Goal: Task Accomplishment & Management: Use online tool/utility

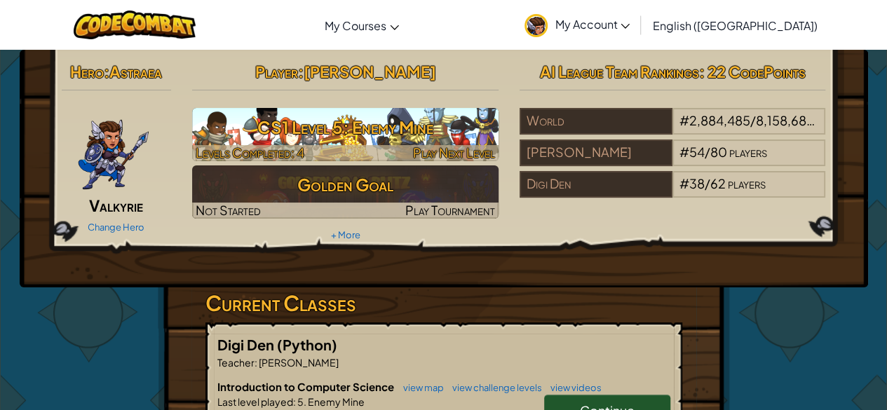
click at [387, 127] on h3 "CS1 Level 5: Enemy Mine" at bounding box center [345, 128] width 306 height 32
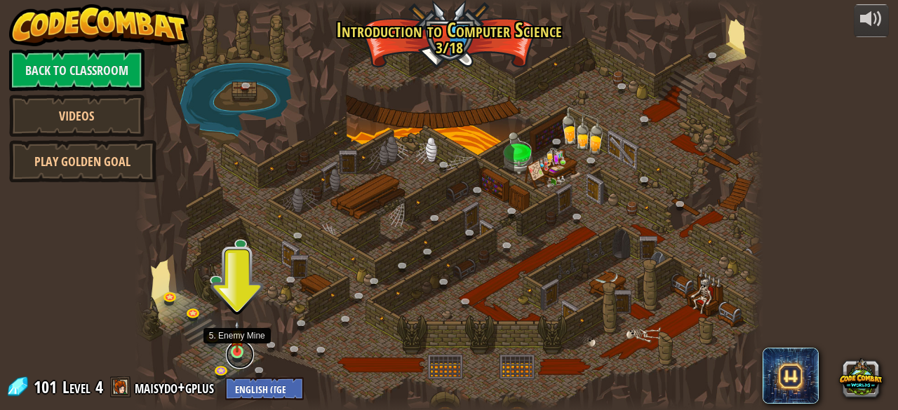
click at [238, 356] on link at bounding box center [240, 355] width 28 height 28
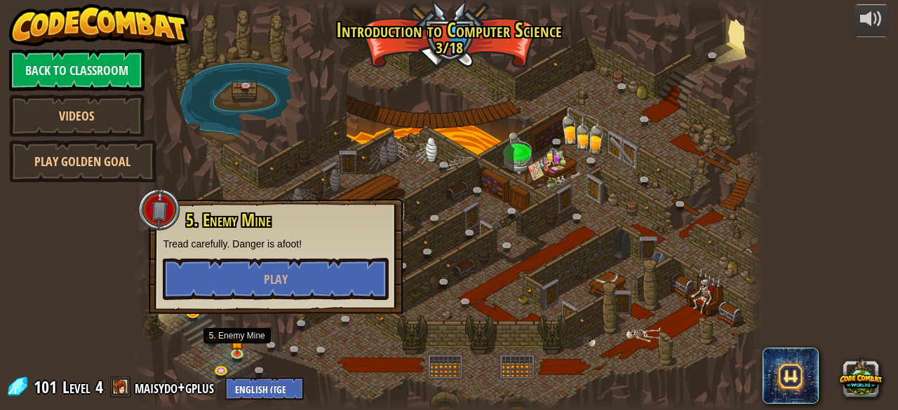
click at [234, 301] on div "5. Enemy Mine Tread carefully. Danger is afoot! Play" at bounding box center [276, 256] width 254 height 115
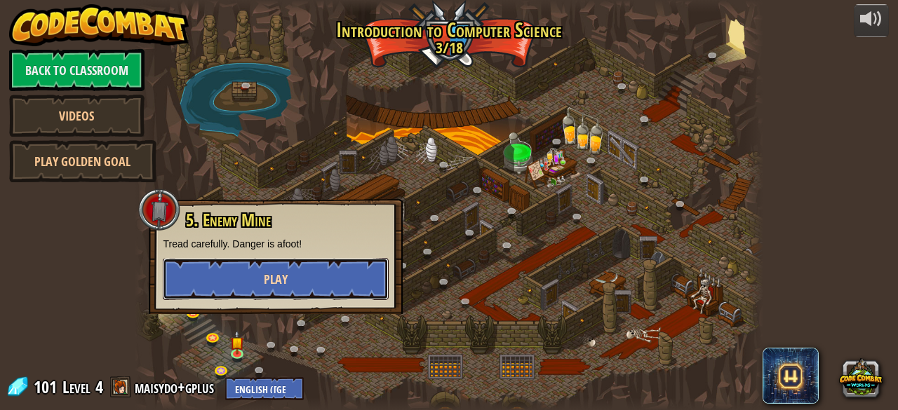
click at [231, 285] on button "Play" at bounding box center [276, 279] width 226 height 42
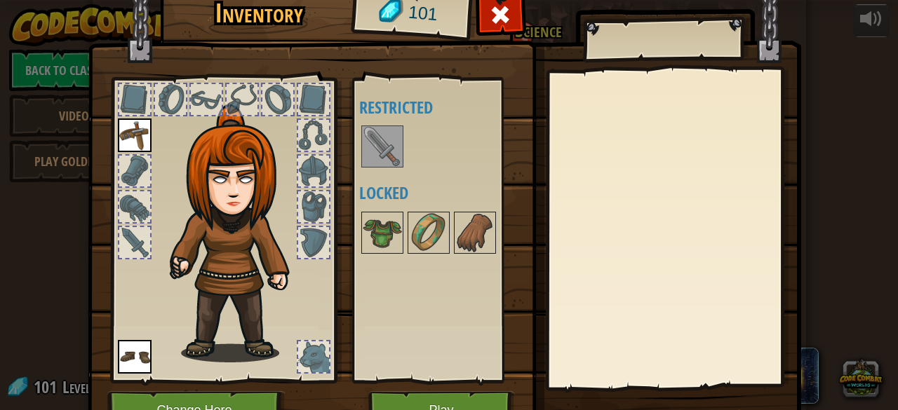
click at [175, 91] on div at bounding box center [170, 99] width 31 height 31
click at [195, 95] on div at bounding box center [206, 99] width 31 height 31
click at [262, 89] on div at bounding box center [277, 99] width 31 height 31
click at [237, 86] on div at bounding box center [242, 99] width 31 height 31
click at [122, 119] on img at bounding box center [135, 136] width 34 height 34
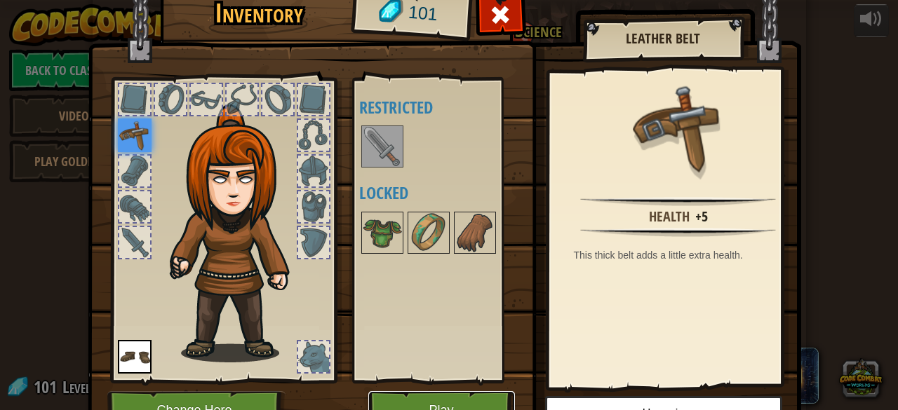
click at [468, 400] on button "Play" at bounding box center [441, 410] width 147 height 39
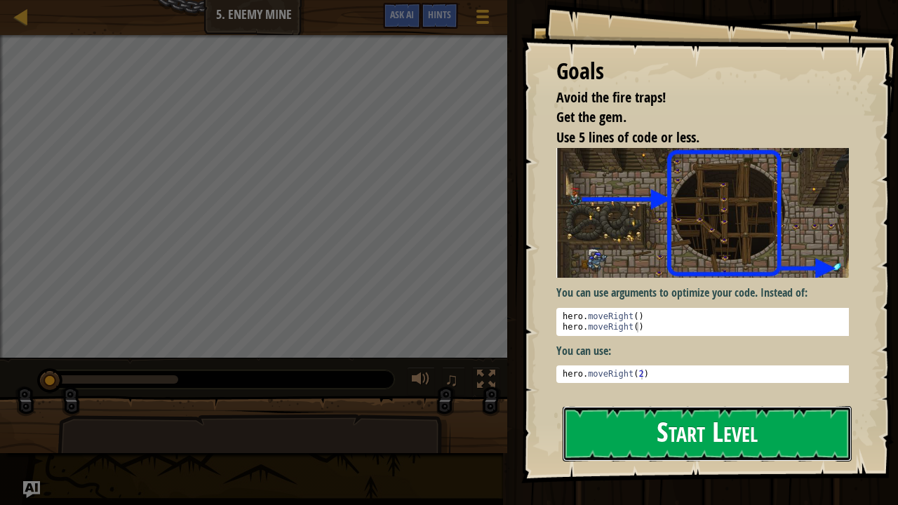
click at [644, 410] on button "Start Level" at bounding box center [706, 433] width 289 height 55
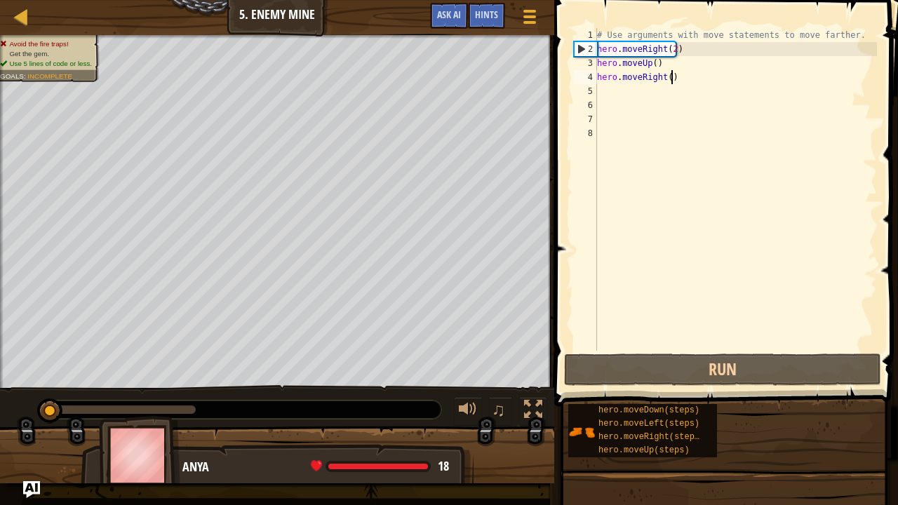
click at [675, 76] on div "# Use arguments with move statements to move farther. hero . moveRight ( 2 ) he…" at bounding box center [735, 203] width 283 height 351
type textarea "hero.moveRight()"
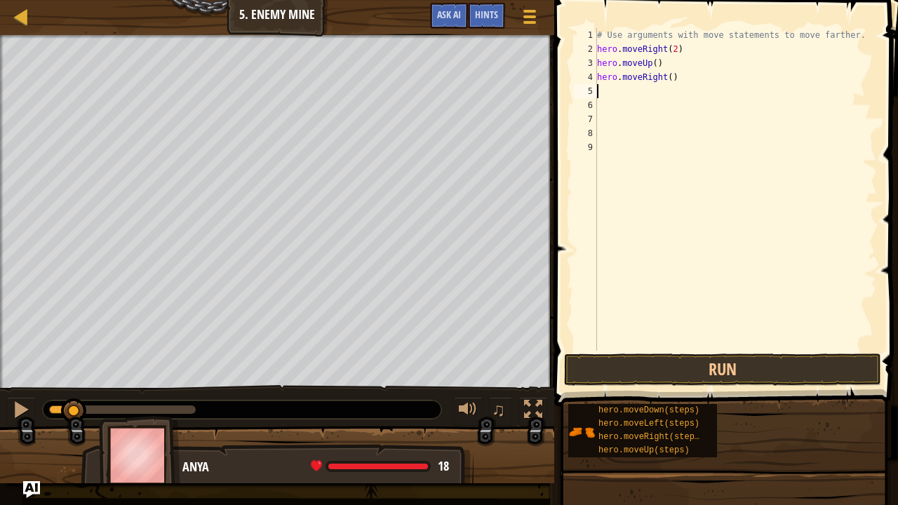
type textarea "hero.moveRight()"
type textarea "h"
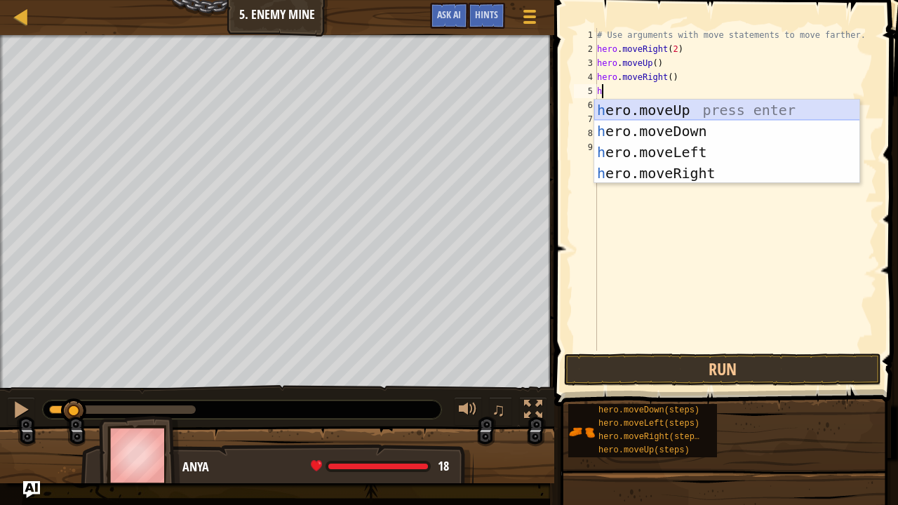
click at [679, 108] on div "h ero.moveUp press enter h ero.moveDown press enter h ero.moveLeft press enter …" at bounding box center [727, 163] width 266 height 126
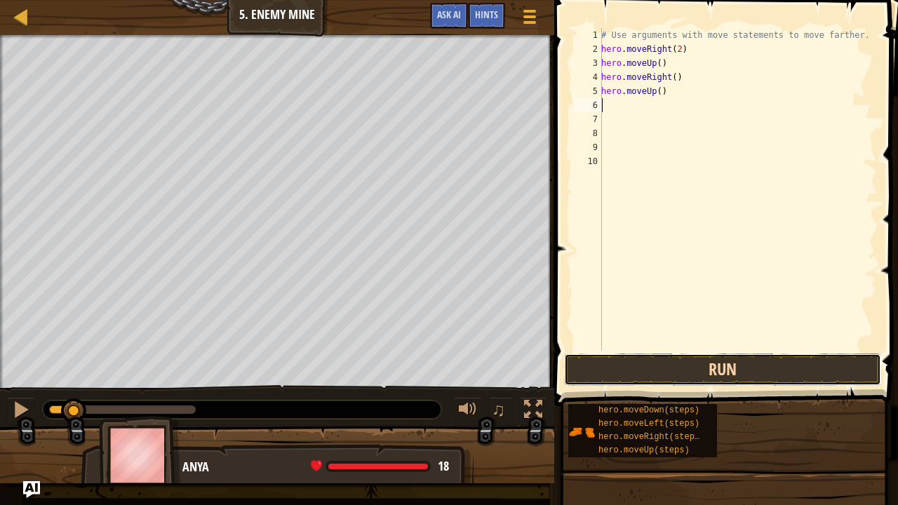
click at [684, 359] on button "Run" at bounding box center [722, 369] width 317 height 32
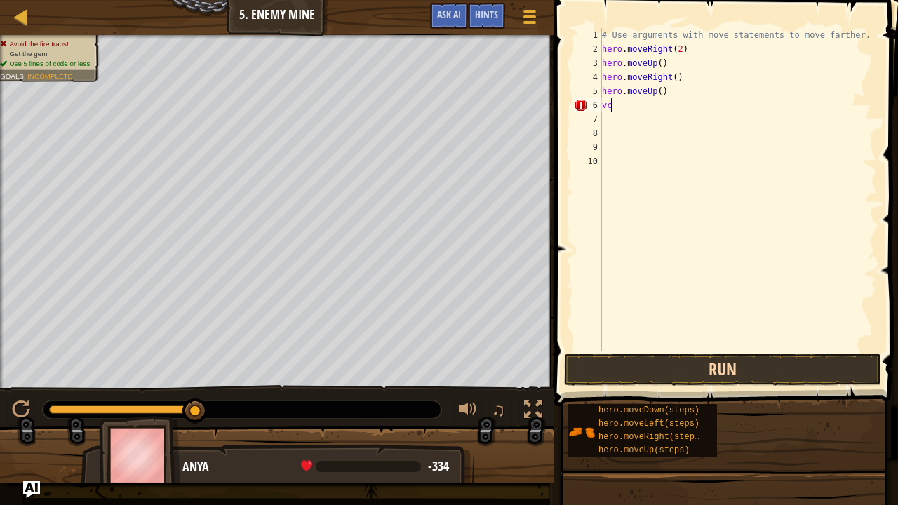
type textarea "v"
type textarea "6"
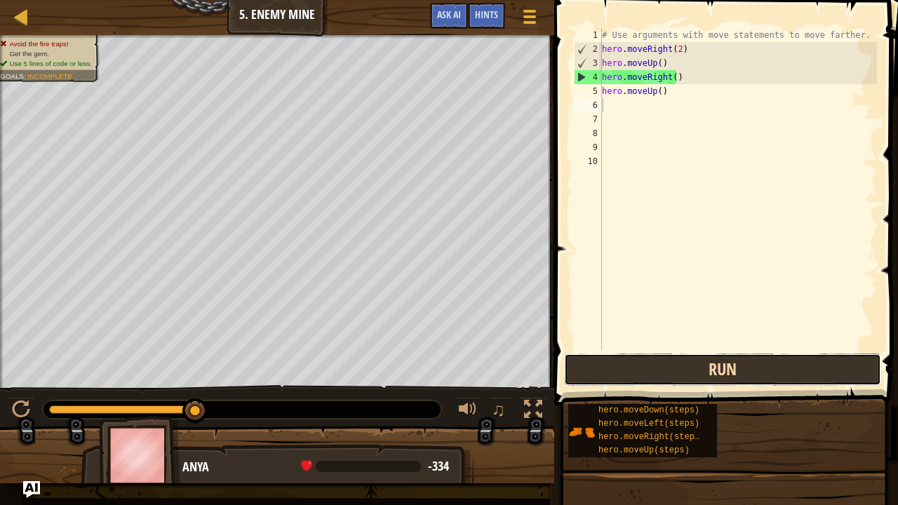
drag, startPoint x: 698, startPoint y: 371, endPoint x: 770, endPoint y: 366, distance: 72.4
click at [770, 366] on button "Run" at bounding box center [722, 369] width 317 height 32
